Goal: Learn about a topic

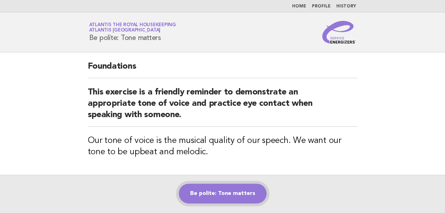
click at [228, 192] on link "Be polite: Tone matters" at bounding box center [223, 194] width 88 height 20
click at [242, 191] on link "Be polite: Tone matters" at bounding box center [223, 194] width 88 height 20
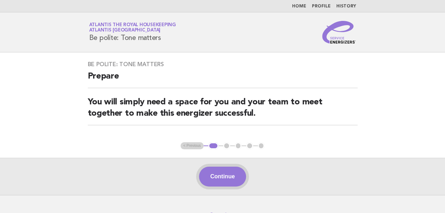
click at [217, 179] on button "Continue" at bounding box center [222, 177] width 47 height 20
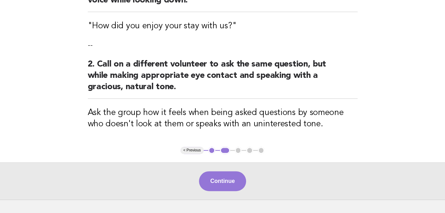
scroll to position [117, 0]
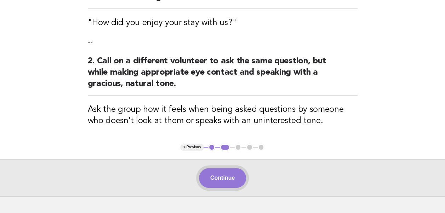
click at [215, 172] on button "Continue" at bounding box center [222, 178] width 47 height 20
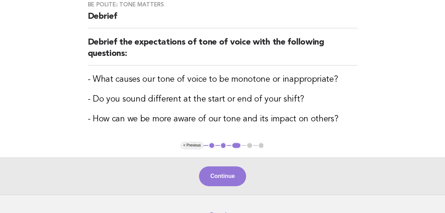
scroll to position [60, 0]
click at [220, 175] on button "Continue" at bounding box center [222, 176] width 47 height 20
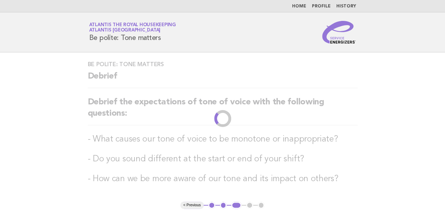
scroll to position [102, 0]
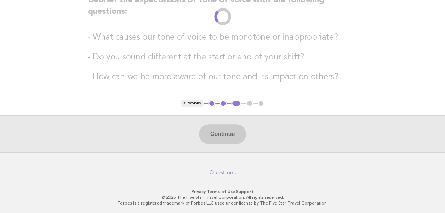
click at [225, 137] on div "Continue" at bounding box center [222, 133] width 445 height 37
click at [224, 136] on div "Continue" at bounding box center [222, 133] width 445 height 37
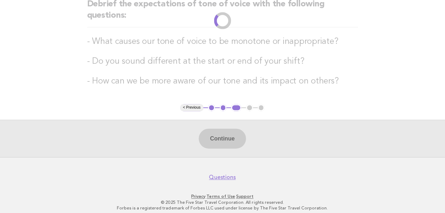
scroll to position [98, 0]
click at [224, 107] on li "2" at bounding box center [223, 107] width 7 height 7
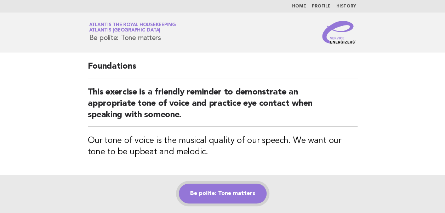
click at [210, 196] on link "Be polite: Tone matters" at bounding box center [223, 194] width 88 height 20
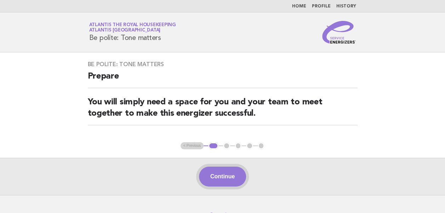
click at [236, 182] on button "Continue" at bounding box center [222, 177] width 47 height 20
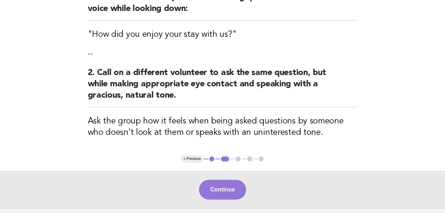
scroll to position [105, 0]
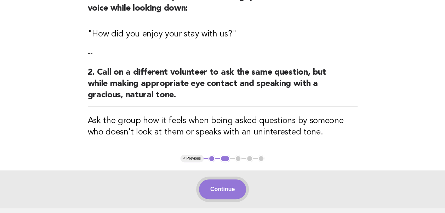
click at [218, 186] on button "Continue" at bounding box center [222, 190] width 47 height 20
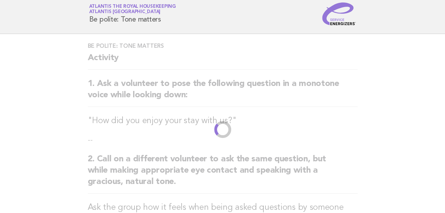
scroll to position [0, 0]
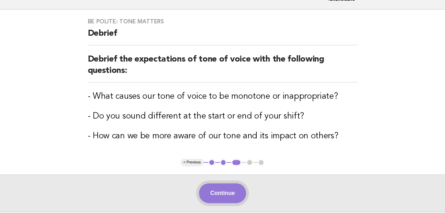
click at [217, 186] on button "Continue" at bounding box center [222, 193] width 47 height 20
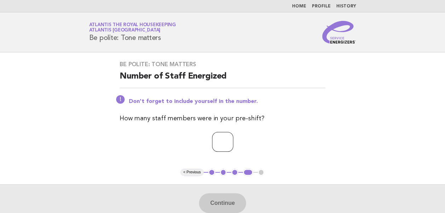
click at [212, 141] on input "number" at bounding box center [222, 142] width 21 height 20
type input "*"
click at [215, 208] on button "Continue" at bounding box center [222, 203] width 47 height 20
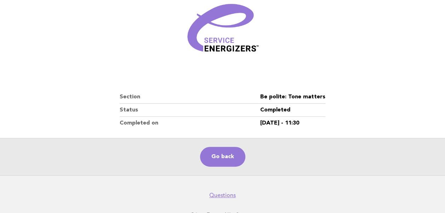
scroll to position [98, 0]
click at [227, 152] on link "Go back" at bounding box center [222, 157] width 45 height 20
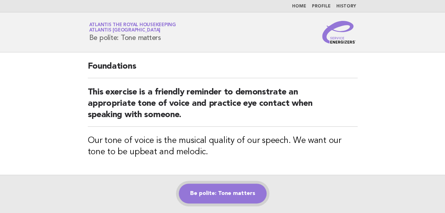
click at [200, 193] on link "Be polite: Tone matters" at bounding box center [223, 194] width 88 height 20
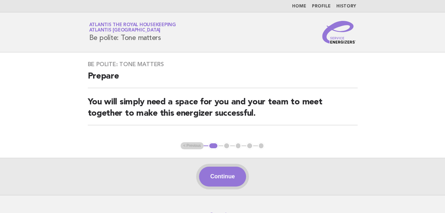
click at [224, 176] on button "Continue" at bounding box center [222, 177] width 47 height 20
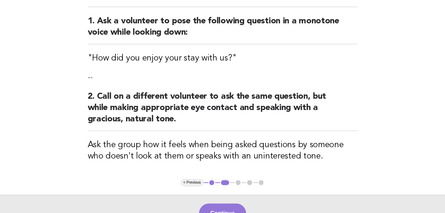
scroll to position [81, 0]
click at [215, 209] on button "Continue" at bounding box center [222, 213] width 47 height 20
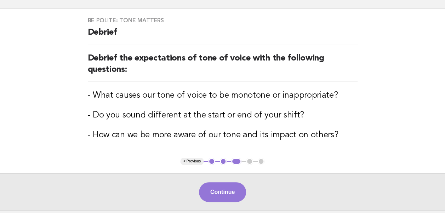
scroll to position [63, 0]
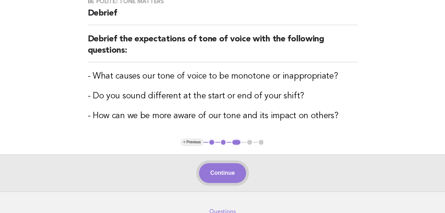
click at [229, 170] on button "Continue" at bounding box center [222, 173] width 47 height 20
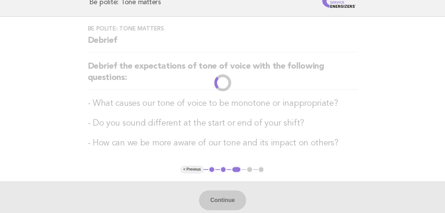
scroll to position [0, 0]
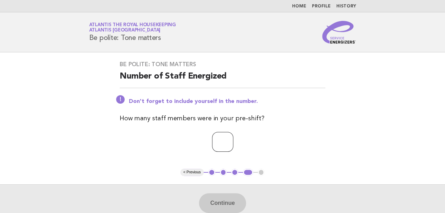
click at [221, 138] on input "number" at bounding box center [222, 142] width 21 height 20
type input "**"
click at [214, 201] on button "Continue" at bounding box center [222, 203] width 47 height 20
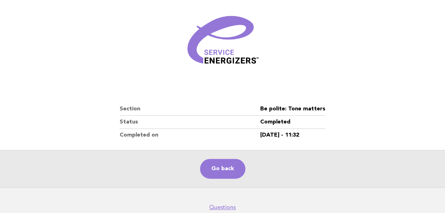
scroll to position [86, 0]
click at [226, 166] on link "Go back" at bounding box center [222, 169] width 45 height 20
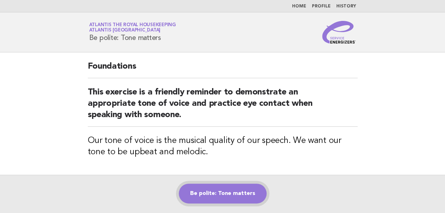
click at [217, 197] on link "Be polite: Tone matters" at bounding box center [223, 194] width 88 height 20
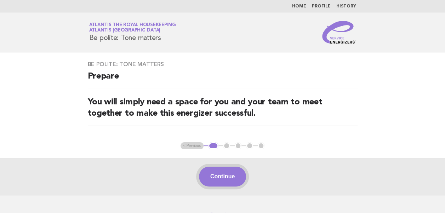
click at [221, 174] on button "Continue" at bounding box center [222, 177] width 47 height 20
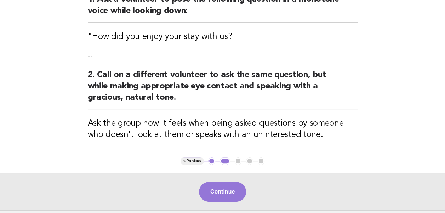
scroll to position [106, 0]
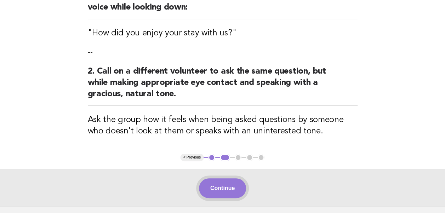
click at [221, 187] on button "Continue" at bounding box center [222, 189] width 47 height 20
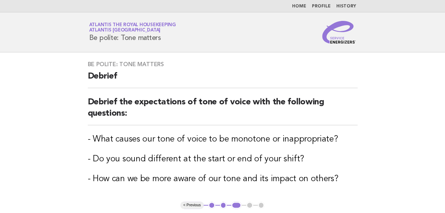
scroll to position [100, 0]
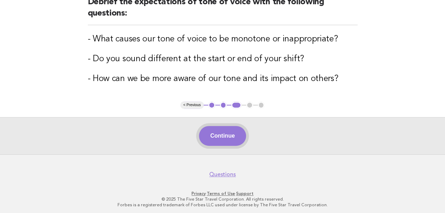
click at [221, 140] on button "Continue" at bounding box center [222, 136] width 47 height 20
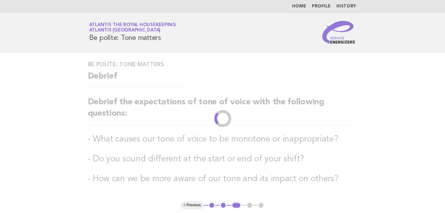
scroll to position [0, 0]
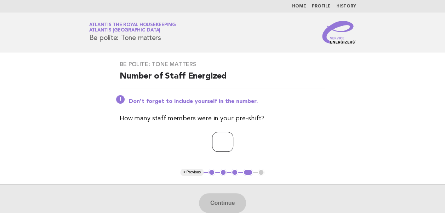
click at [221, 140] on input "number" at bounding box center [222, 142] width 21 height 20
type input "**"
click at [221, 206] on button "Continue" at bounding box center [222, 203] width 47 height 20
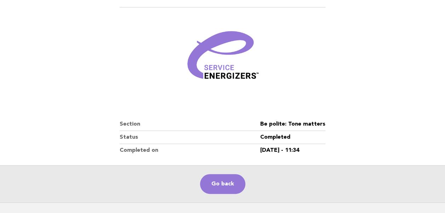
scroll to position [70, 0]
click at [226, 186] on link "Go back" at bounding box center [222, 185] width 45 height 20
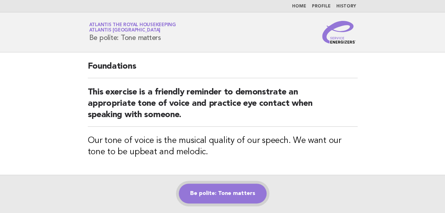
click at [210, 192] on link "Be polite: Tone matters" at bounding box center [223, 194] width 88 height 20
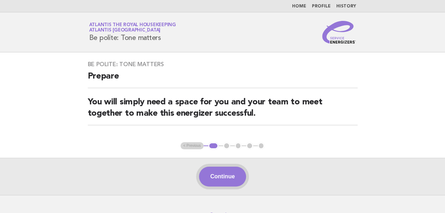
click at [221, 172] on button "Continue" at bounding box center [222, 177] width 47 height 20
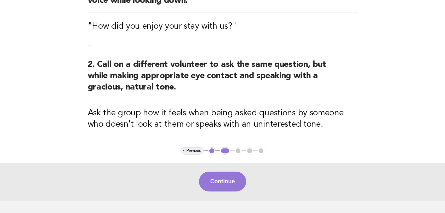
scroll to position [131, 0]
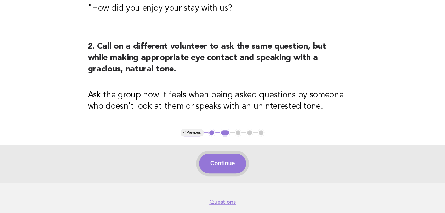
click at [217, 166] on button "Continue" at bounding box center [222, 164] width 47 height 20
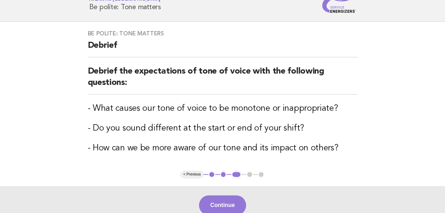
scroll to position [31, 0]
click at [216, 199] on button "Continue" at bounding box center [222, 205] width 47 height 20
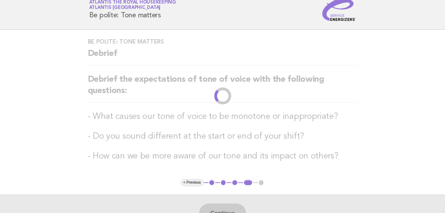
scroll to position [0, 0]
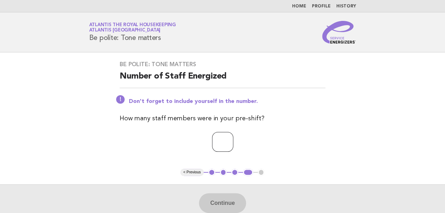
click at [212, 142] on input "number" at bounding box center [222, 142] width 21 height 20
type input "**"
click at [221, 199] on button "Continue" at bounding box center [222, 203] width 47 height 20
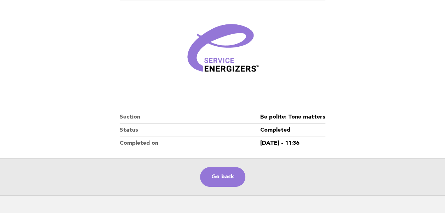
scroll to position [121, 0]
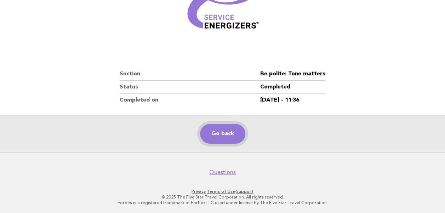
click at [228, 130] on link "Go back" at bounding box center [222, 134] width 45 height 20
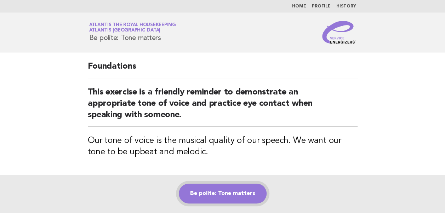
click at [219, 191] on link "Be polite: Tone matters" at bounding box center [223, 194] width 88 height 20
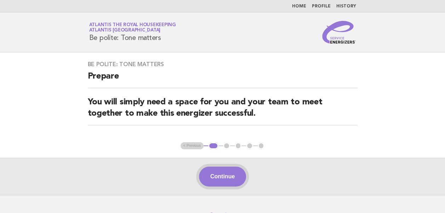
click at [216, 178] on button "Continue" at bounding box center [222, 177] width 47 height 20
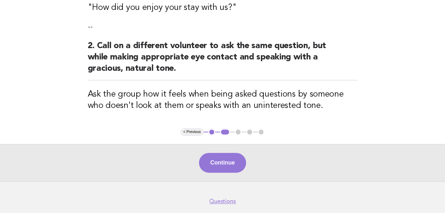
scroll to position [132, 0]
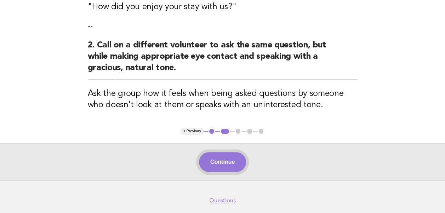
click at [216, 160] on button "Continue" at bounding box center [222, 162] width 47 height 20
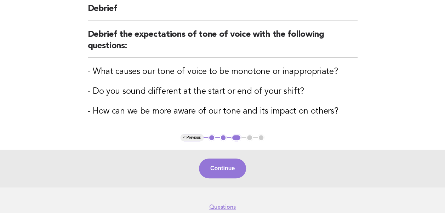
scroll to position [68, 0]
click at [219, 166] on button "Continue" at bounding box center [222, 168] width 47 height 20
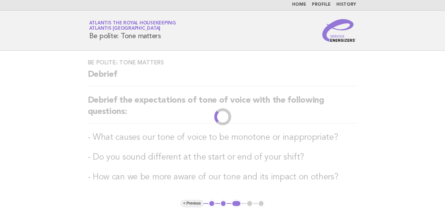
scroll to position [0, 0]
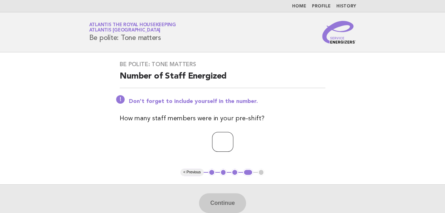
click at [215, 145] on input "number" at bounding box center [222, 142] width 21 height 20
type input "**"
click at [221, 199] on button "Continue" at bounding box center [222, 203] width 47 height 20
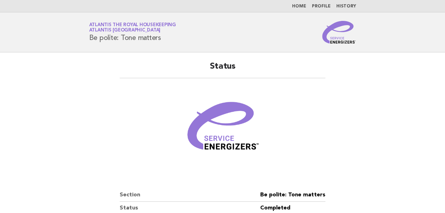
scroll to position [121, 0]
